Goal: Go to known website: Access a specific website the user already knows

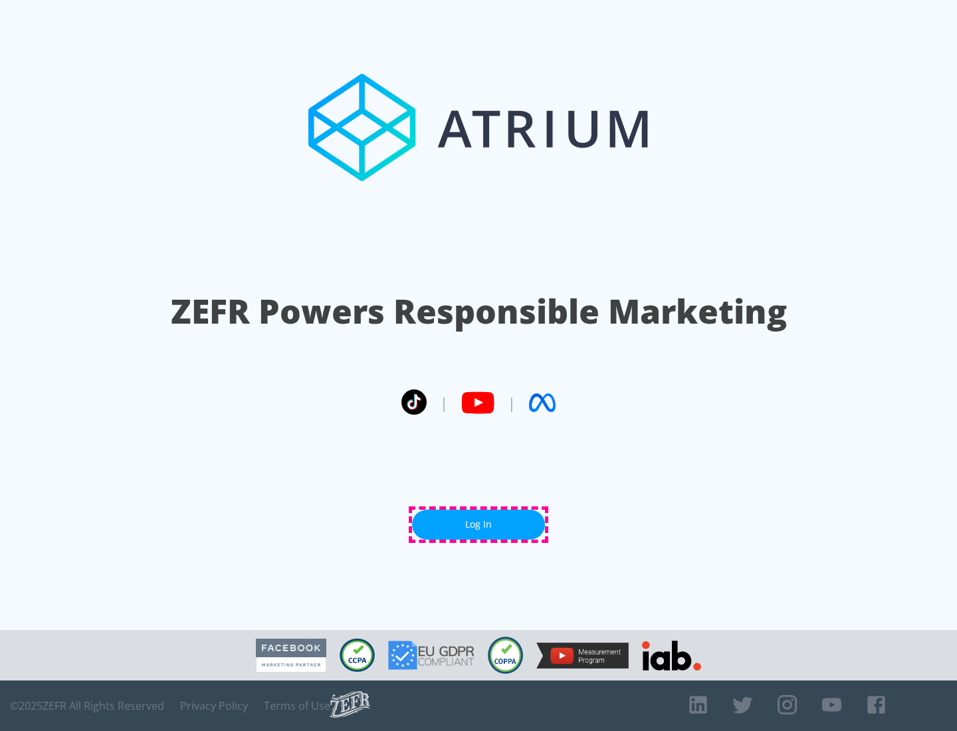
click at [479, 525] on link "Log In" at bounding box center [478, 525] width 133 height 30
